Goal: Task Accomplishment & Management: Use online tool/utility

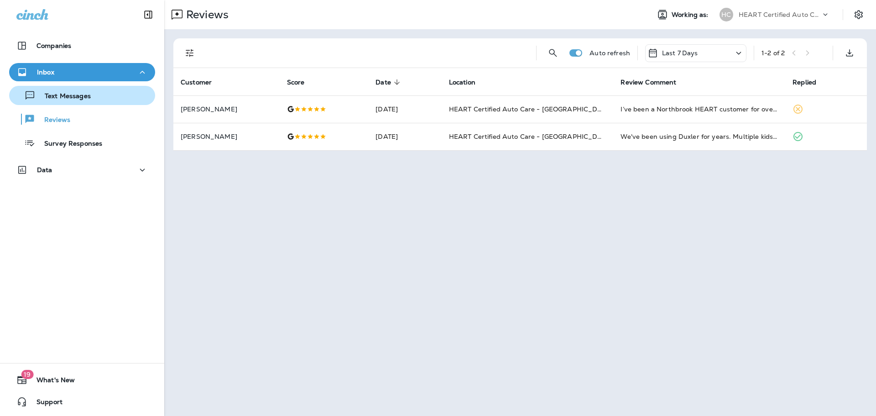
click at [100, 97] on div "Text Messages" at bounding box center [82, 96] width 139 height 14
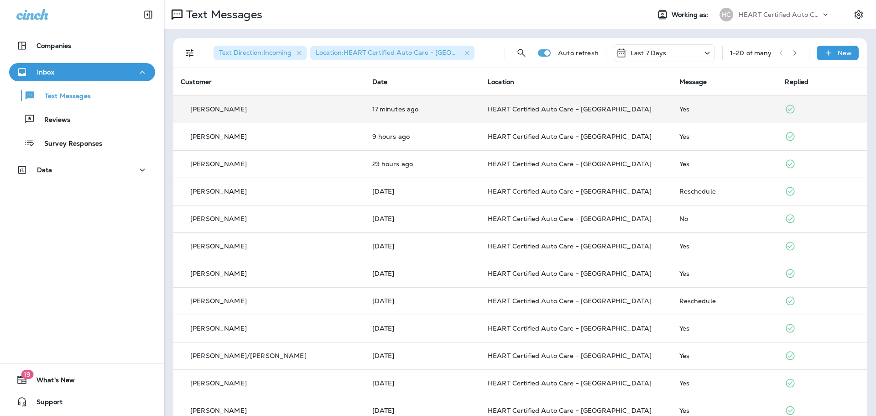
click at [302, 111] on div "[PERSON_NAME]" at bounding box center [269, 110] width 177 height 10
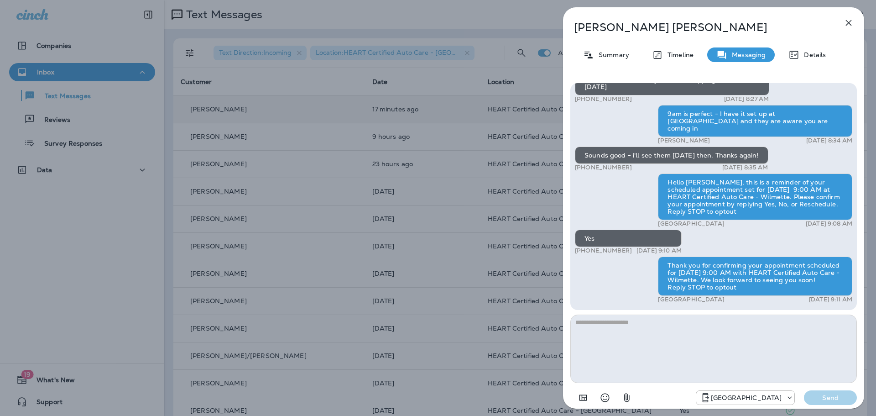
click at [847, 21] on icon "button" at bounding box center [849, 23] width 6 height 6
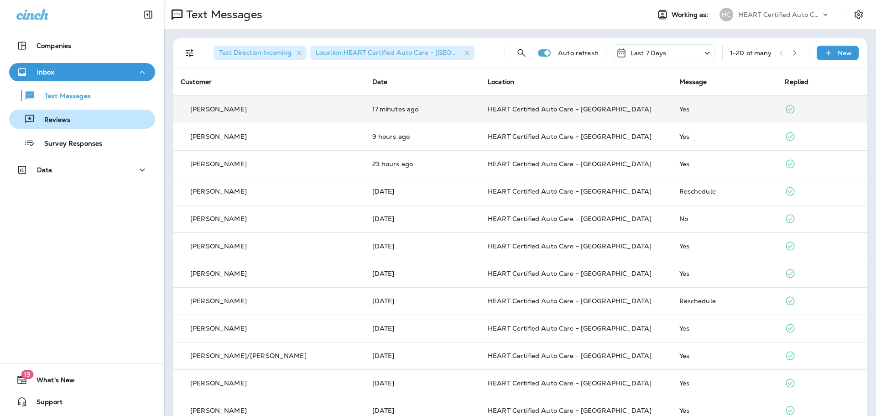
click at [74, 114] on div "Reviews" at bounding box center [82, 119] width 139 height 14
